Goal: Task Accomplishment & Management: Manage account settings

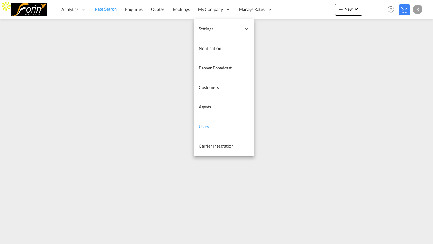
click at [211, 127] on link "Users" at bounding box center [224, 127] width 60 height 20
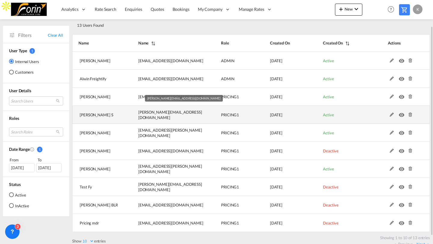
scroll to position [39, 0]
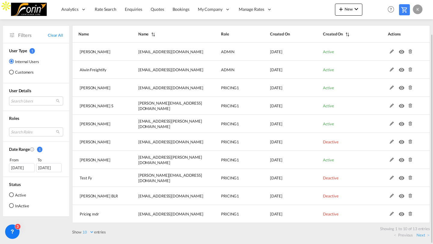
click at [87, 233] on select "10 25 50 100" at bounding box center [87, 232] width 13 height 5
select select "25"
click at [82, 230] on select "10 25 50 100" at bounding box center [87, 232] width 13 height 5
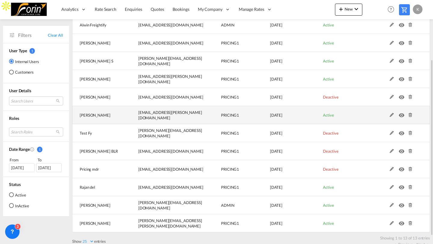
scroll to position [93, 0]
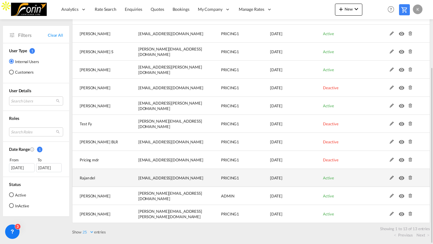
click at [391, 179] on md-icon at bounding box center [392, 178] width 8 height 4
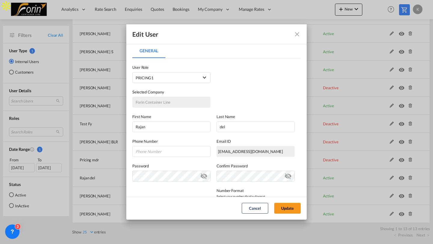
click at [203, 175] on md-icon "icon-eye-off" at bounding box center [203, 174] width 7 height 7
click at [268, 105] on div "Selected Company Forin Container Line" at bounding box center [216, 95] width 168 height 25
click at [288, 176] on md-icon "icon-eye-off" at bounding box center [287, 174] width 7 height 7
click at [181, 82] on md-select "PRICING1 USER_DEFINED ADMIN GLOBAL Essentials Admin GLOBAL Essentials Manager G…" at bounding box center [171, 77] width 78 height 11
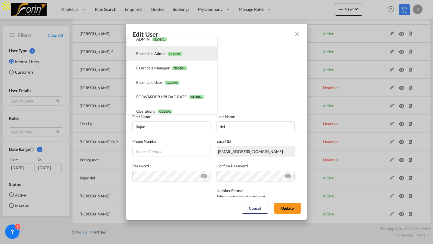
scroll to position [0, 0]
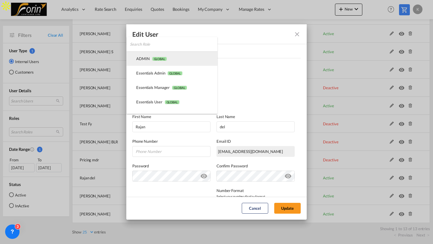
click at [168, 57] on md-option "ADMIN GLOBAL" at bounding box center [172, 58] width 91 height 14
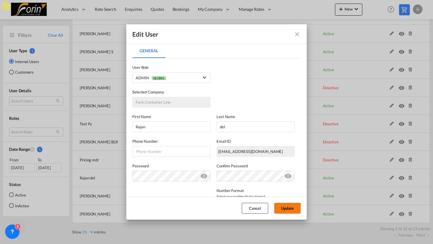
click at [290, 208] on button "Update" at bounding box center [287, 208] width 26 height 11
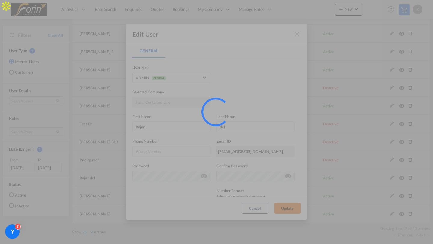
select select "25"
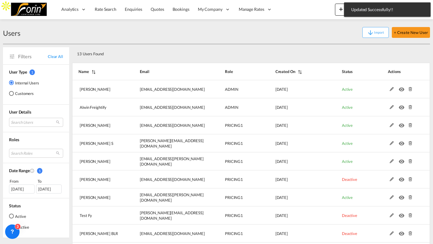
scroll to position [93, 0]
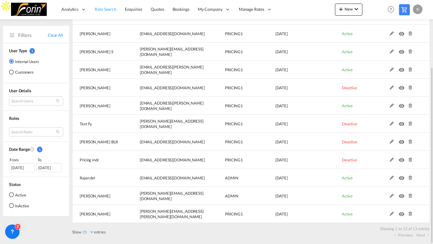
click at [112, 15] on link "Rate Search" at bounding box center [105, 10] width 30 height 20
